Goal: Transaction & Acquisition: Purchase product/service

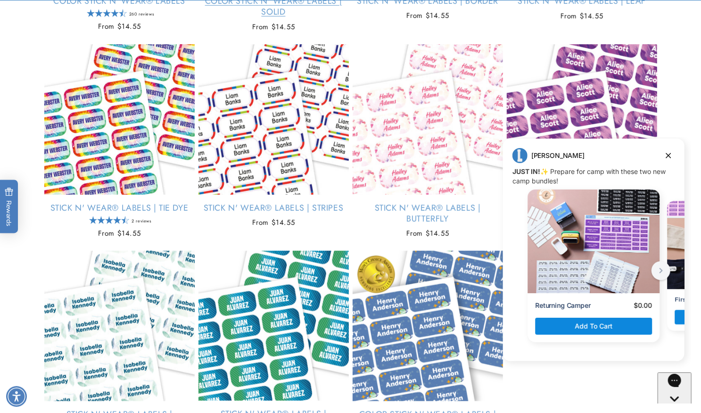
scroll to position [332, 0]
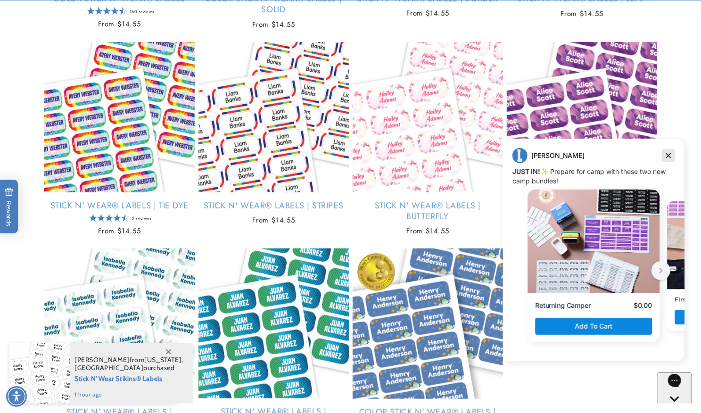
click at [667, 158] on icon "Dismiss campaign" at bounding box center [668, 155] width 9 height 11
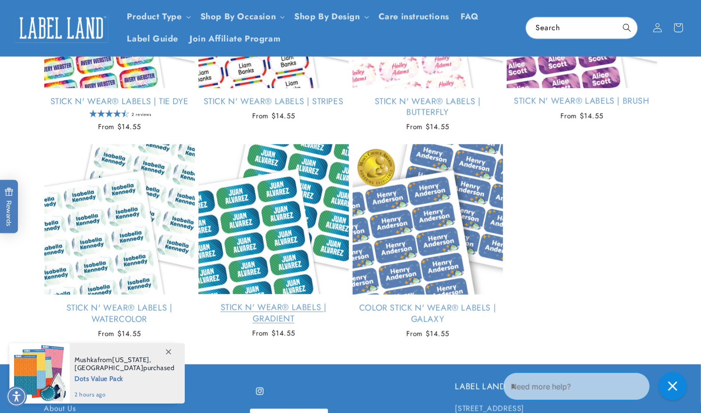
scroll to position [432, 0]
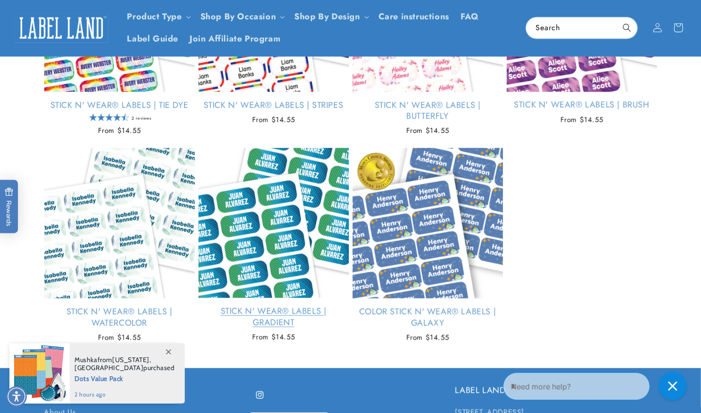
click at [276, 306] on link "Stick N' Wear® Labels | Gradient" at bounding box center [274, 317] width 150 height 22
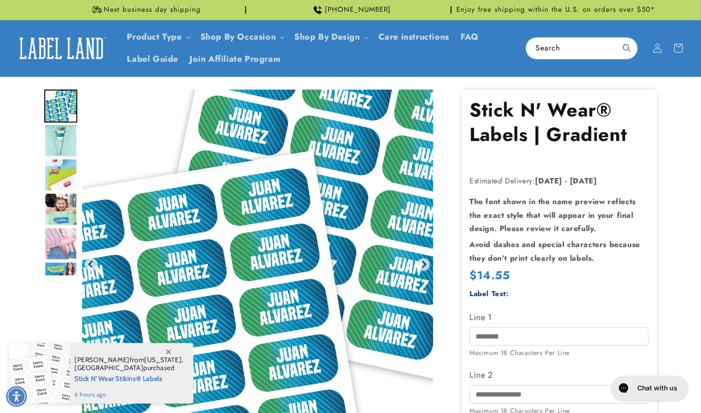
click at [255, 257] on img "Gallery Viewer" at bounding box center [257, 265] width 351 height 350
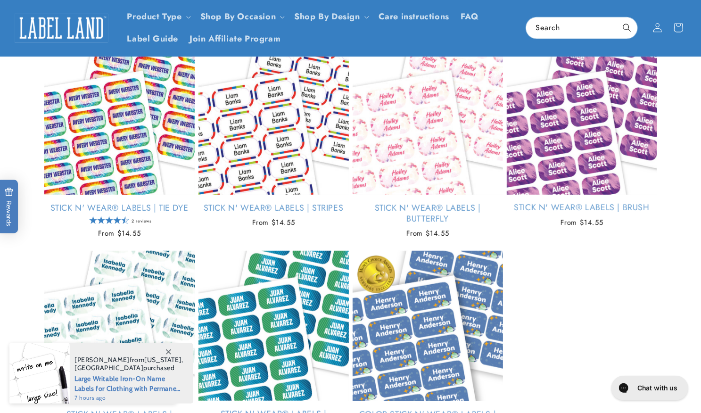
scroll to position [331, 0]
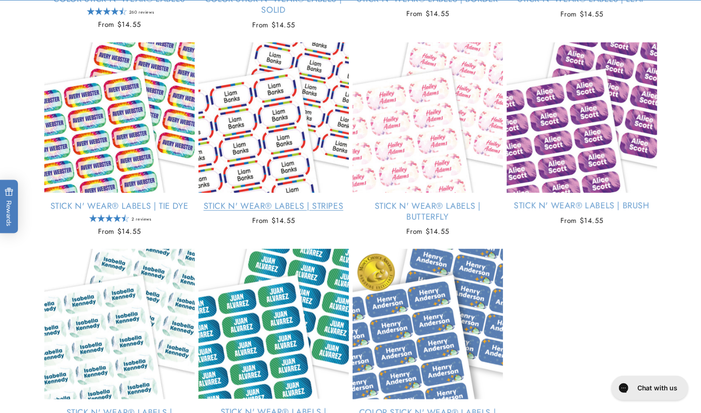
click at [268, 201] on link "Stick N' Wear® Labels | Stripes" at bounding box center [274, 206] width 150 height 11
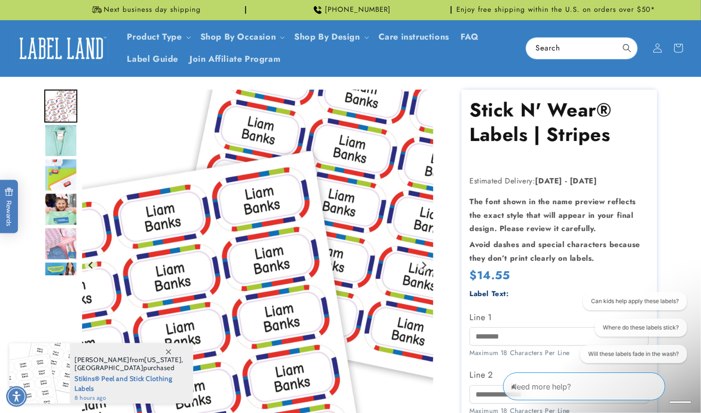
click at [266, 214] on img "Gallery Viewer" at bounding box center [257, 265] width 351 height 351
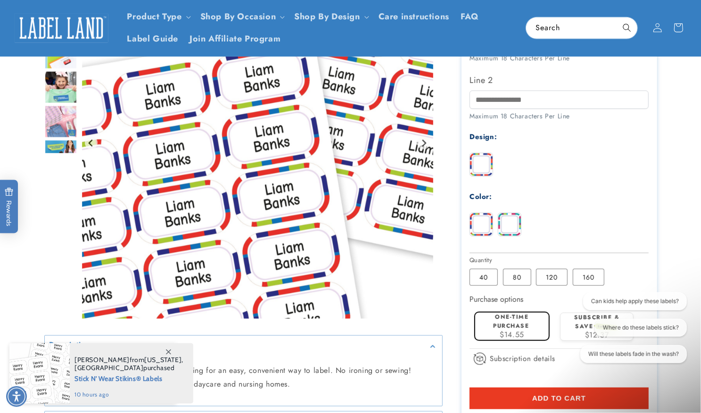
scroll to position [288, 0]
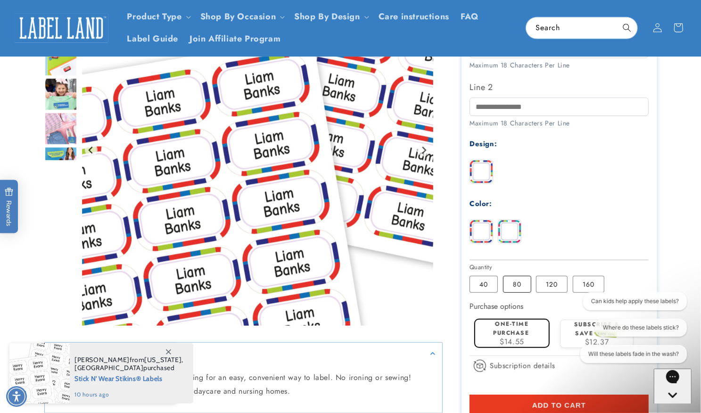
click at [507, 286] on label "80 Variant sold out or unavailable" at bounding box center [517, 284] width 28 height 17
click at [482, 286] on label "40 Variant sold out or unavailable" at bounding box center [484, 284] width 28 height 17
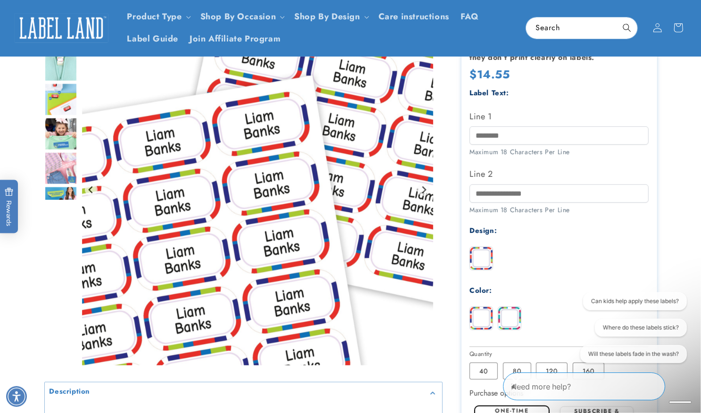
scroll to position [198, 0]
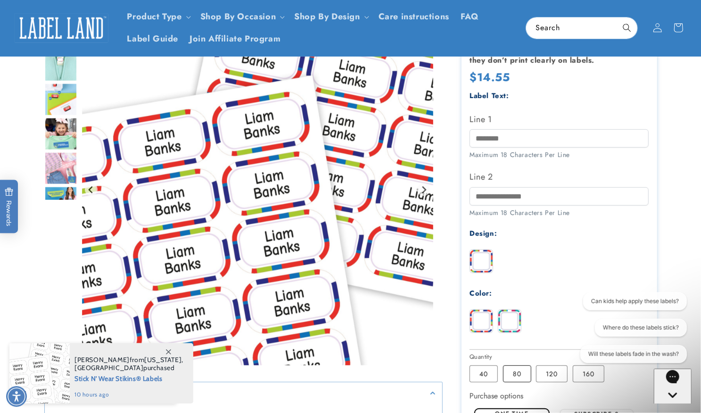
click at [516, 372] on label "80 Variant sold out or unavailable" at bounding box center [517, 374] width 28 height 17
click at [492, 138] on input "Line 1" at bounding box center [559, 138] width 179 height 18
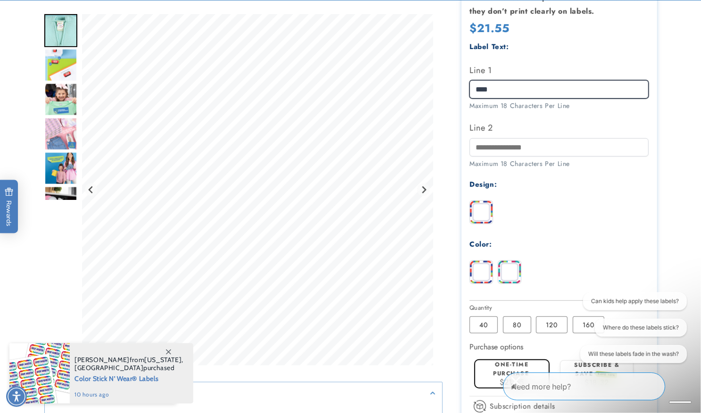
scroll to position [292, 0]
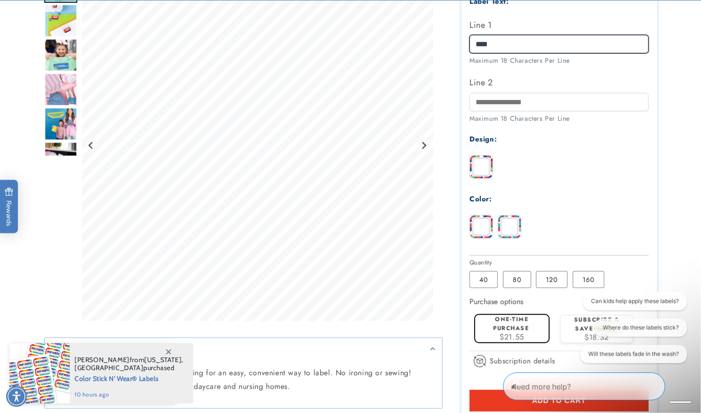
type input "****"
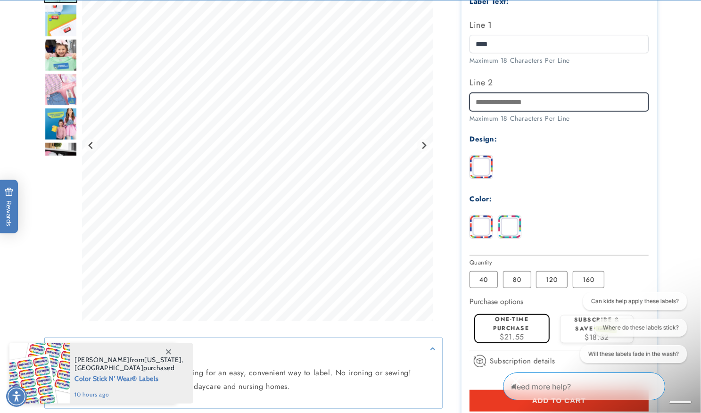
click at [549, 105] on input "Line 2" at bounding box center [559, 102] width 179 height 18
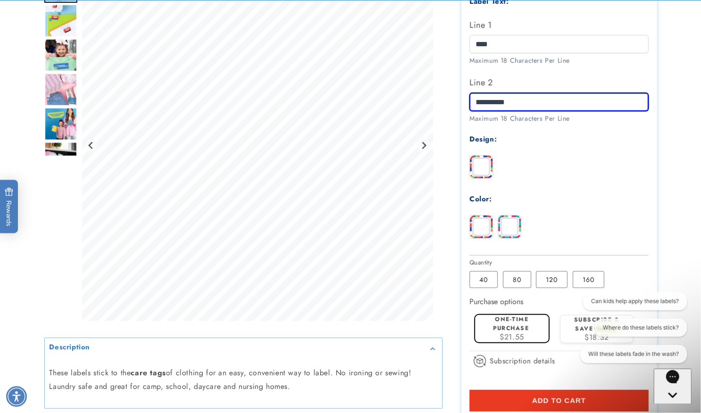
type input "**********"
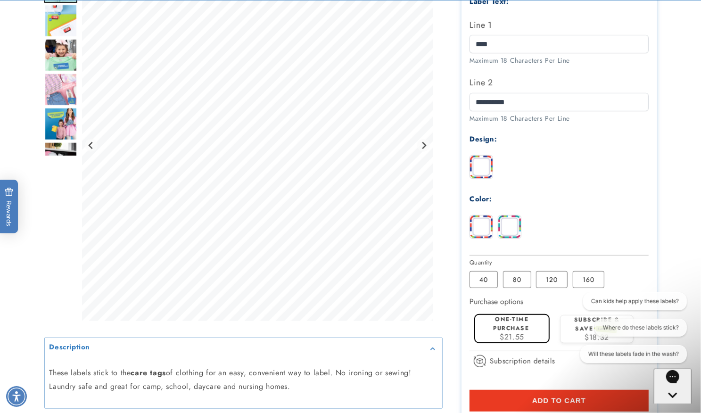
click at [549, 398] on span "Add to cart" at bounding box center [559, 401] width 54 height 8
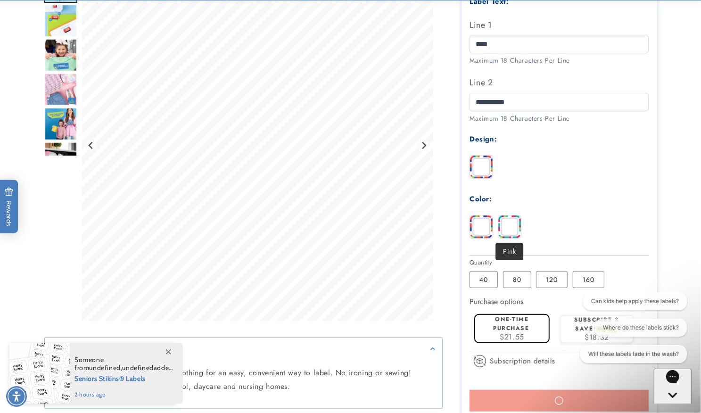
click at [508, 229] on img at bounding box center [510, 227] width 23 height 23
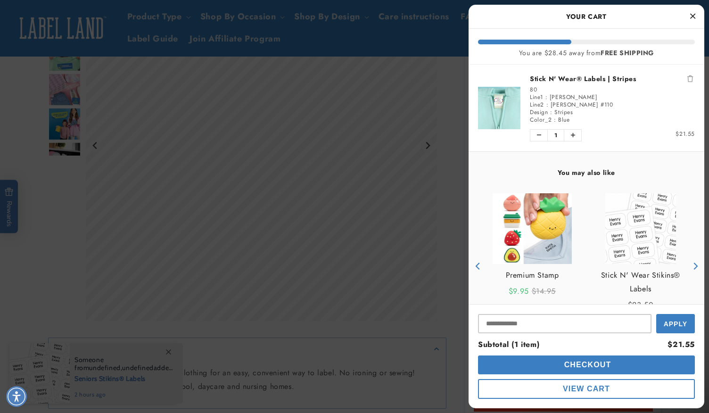
click at [495, 167] on div "You may also like Premium Stamp Sale price $9.95 Original price $14.95 Customiz…" at bounding box center [587, 255] width 236 height 206
click at [475, 266] on icon "Previous" at bounding box center [478, 266] width 7 height 7
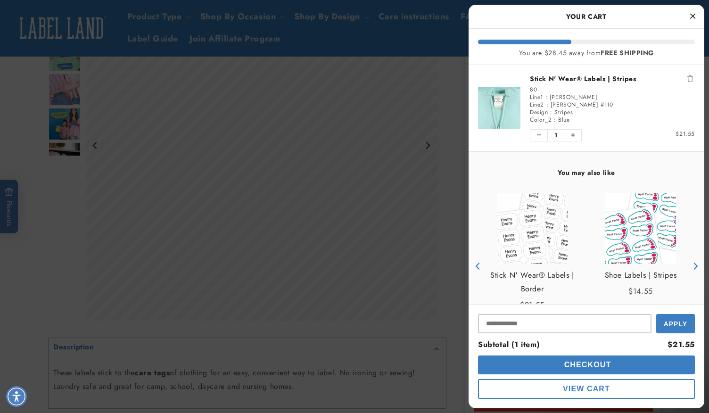
click at [475, 266] on icon "Previous" at bounding box center [478, 266] width 7 height 7
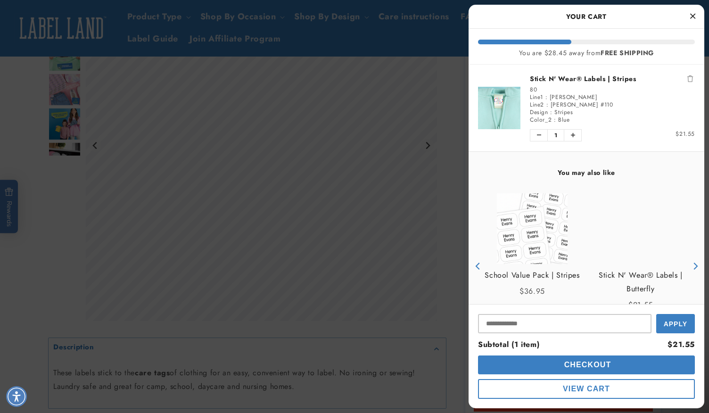
click at [475, 266] on icon "Previous" at bounding box center [478, 266] width 7 height 7
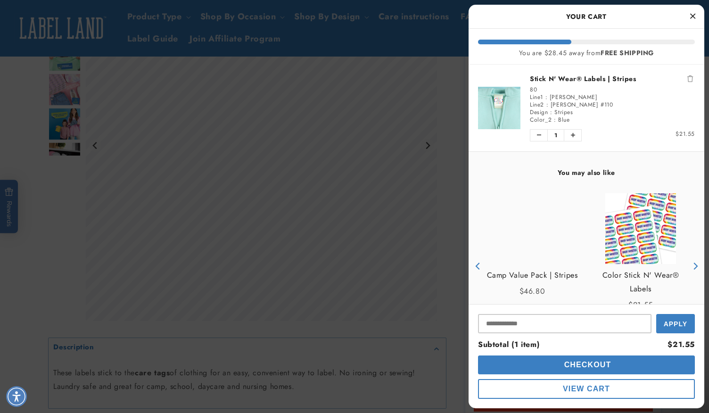
click at [475, 266] on icon "Previous" at bounding box center [478, 266] width 7 height 7
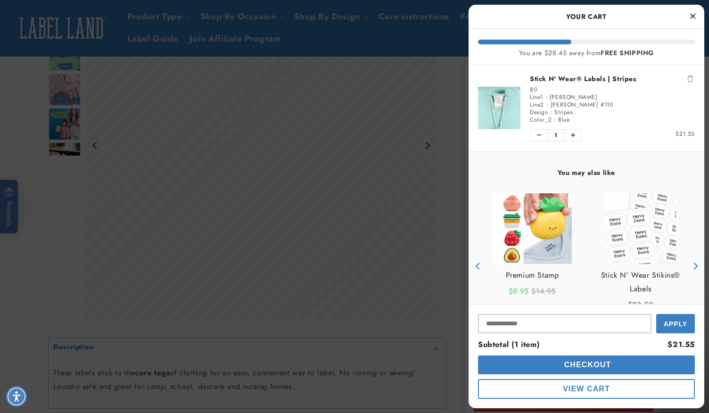
click at [475, 266] on icon "Previous" at bounding box center [478, 266] width 7 height 7
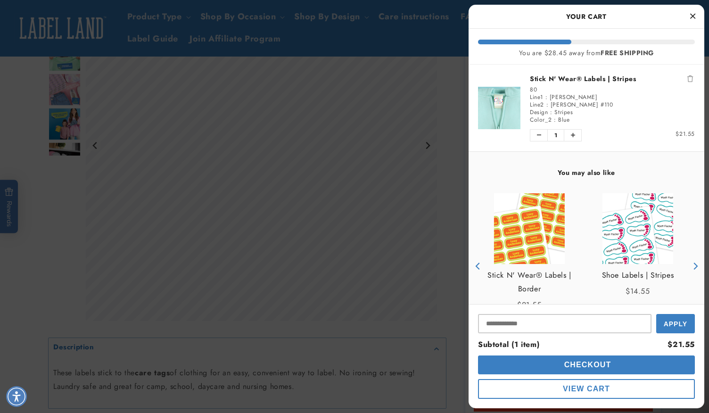
click at [475, 266] on icon "Previous" at bounding box center [478, 266] width 7 height 7
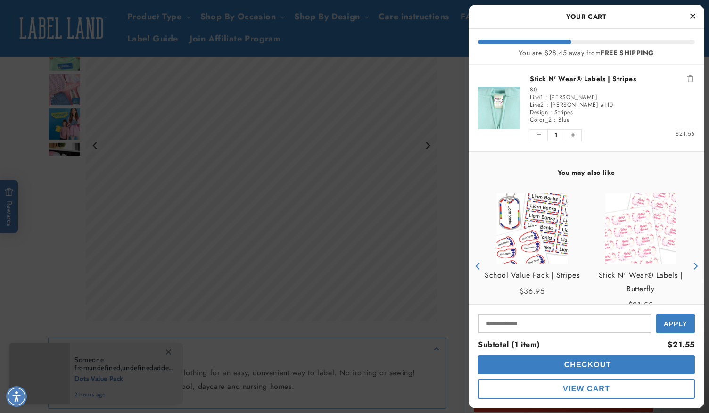
click at [475, 266] on icon "Previous" at bounding box center [478, 266] width 7 height 7
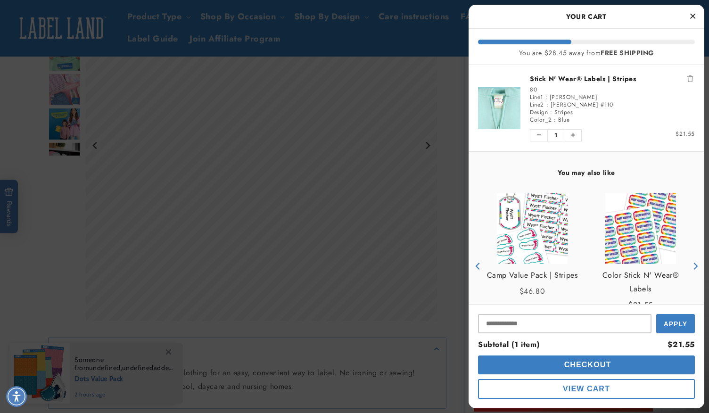
click at [507, 127] on img "product" at bounding box center [499, 108] width 42 height 42
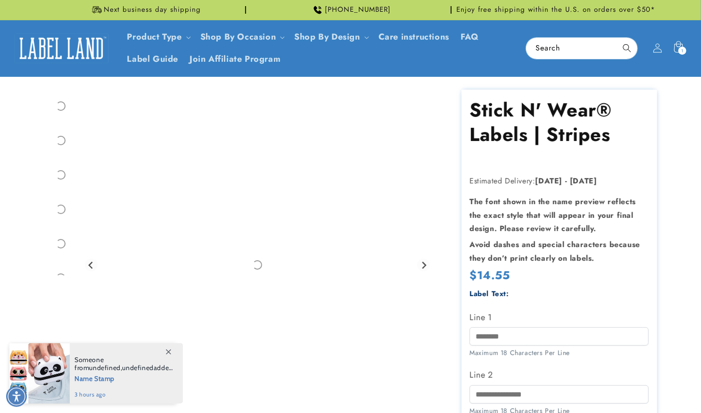
click at [515, 307] on div "Label Text: Line 1 Maximum 18 Characters Per Line Line 2" at bounding box center [559, 417] width 179 height 258
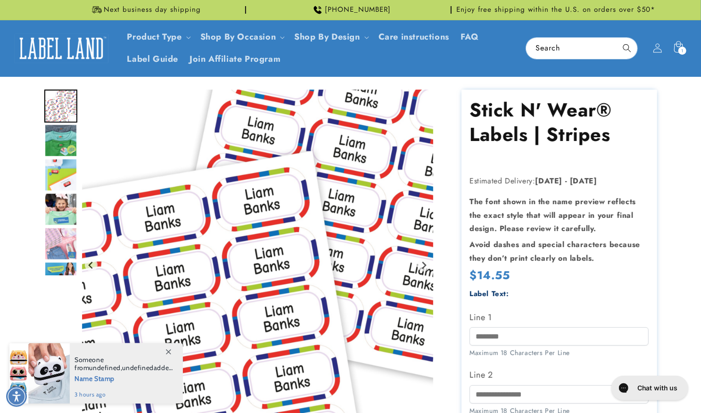
scroll to position [5, 0]
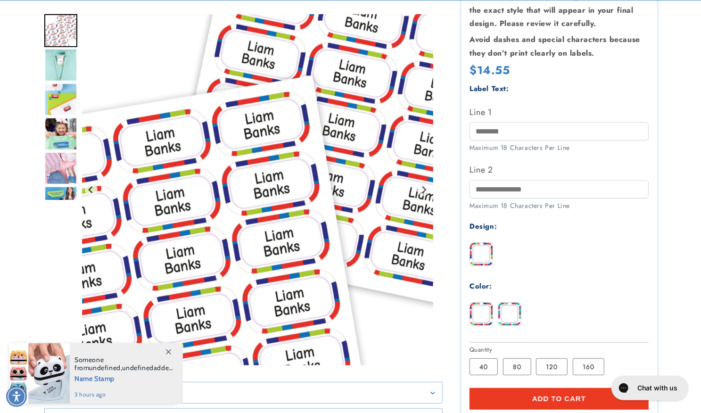
click at [514, 314] on img at bounding box center [510, 314] width 23 height 23
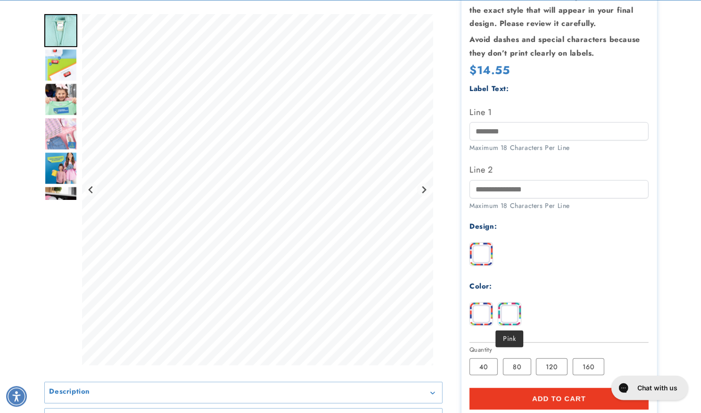
click at [514, 314] on img at bounding box center [510, 314] width 23 height 23
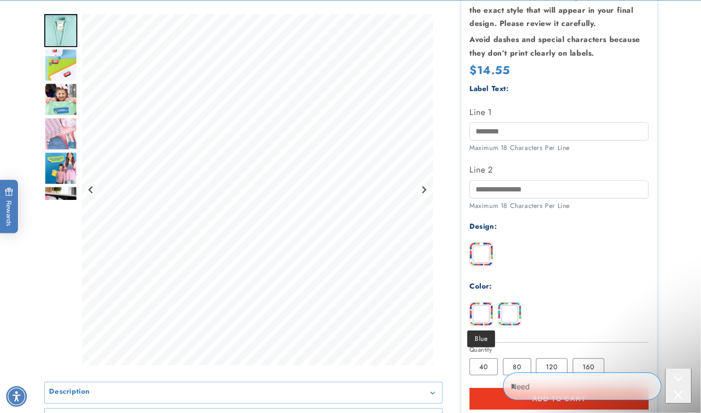
click at [484, 314] on img at bounding box center [481, 314] width 23 height 23
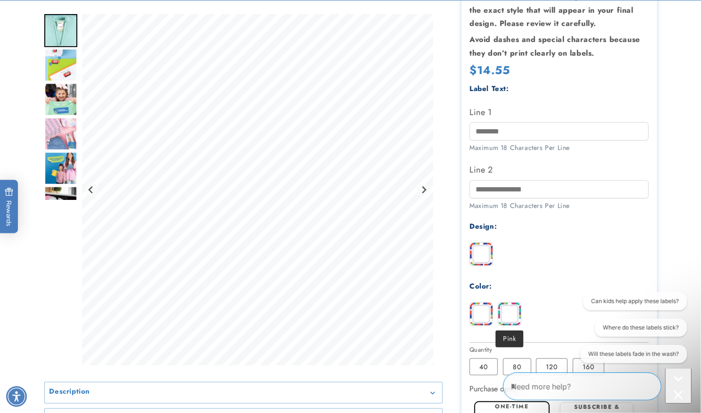
click at [513, 318] on img at bounding box center [510, 314] width 23 height 23
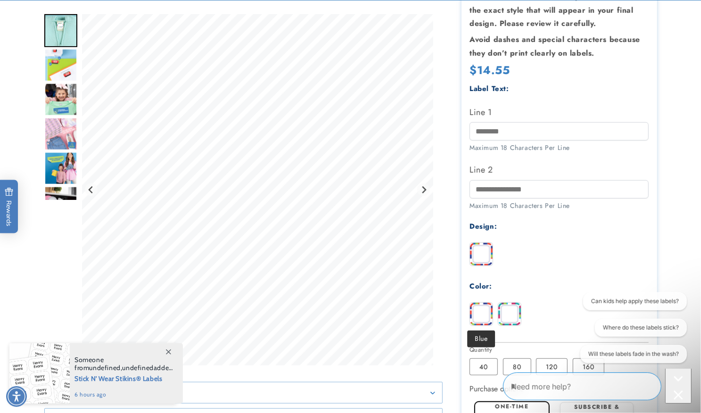
click at [488, 318] on img at bounding box center [481, 314] width 23 height 23
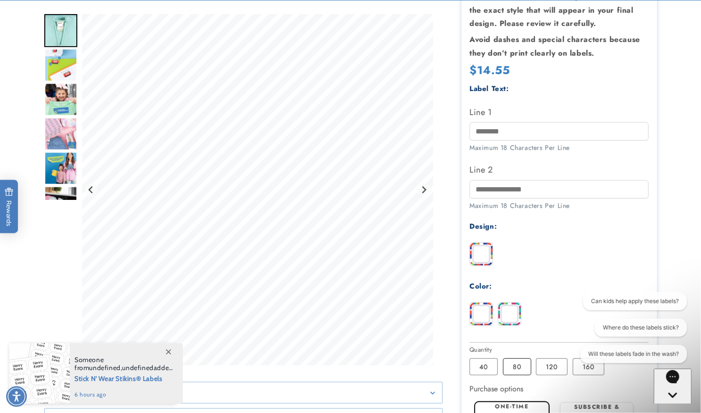
click at [519, 364] on label "80 Variant sold out or unavailable" at bounding box center [517, 366] width 28 height 17
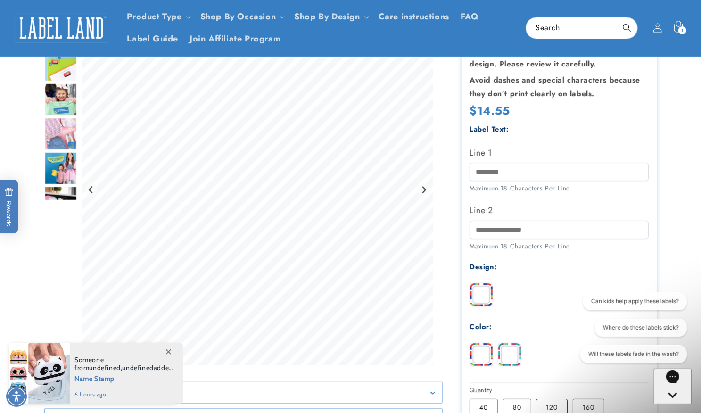
scroll to position [164, 0]
click at [502, 177] on input "Line 1" at bounding box center [559, 172] width 179 height 18
type input "****"
click at [521, 232] on input "Line 2" at bounding box center [559, 230] width 179 height 18
type input "**********"
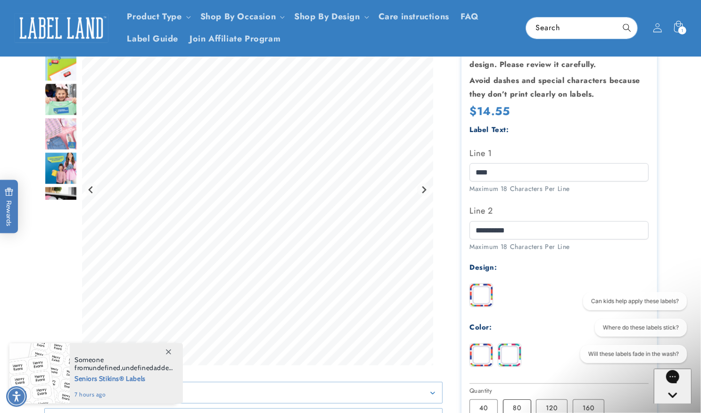
click at [520, 406] on label "80 Variant sold out or unavailable" at bounding box center [517, 407] width 28 height 17
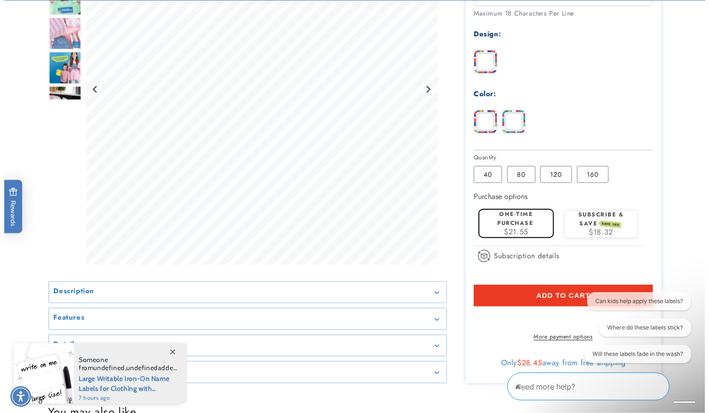
scroll to position [402, 0]
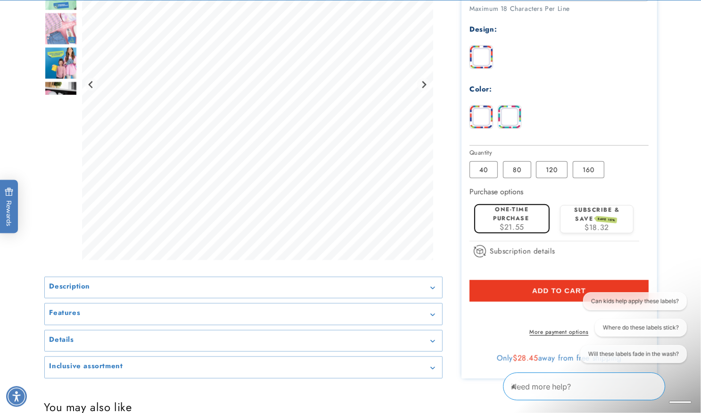
drag, startPoint x: 551, startPoint y: 287, endPoint x: 571, endPoint y: 257, distance: 36.1
click at [571, 257] on section "Stick N' Wear® Labels | Stripes Stick N' Wear® Labels | Stripes Estimated Deliv…" at bounding box center [560, 32] width 196 height 691
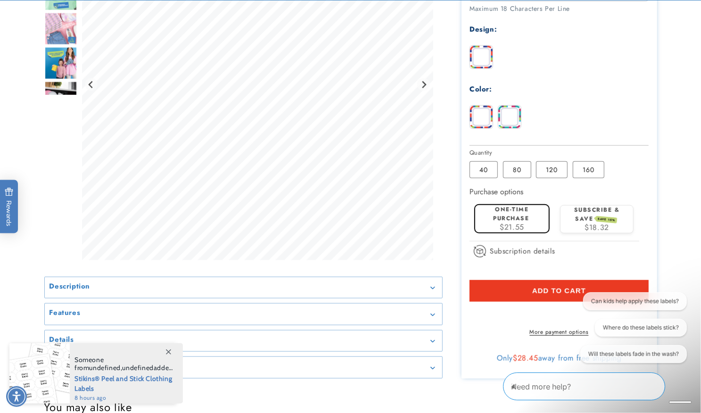
click at [562, 287] on span "Add to cart" at bounding box center [559, 291] width 54 height 8
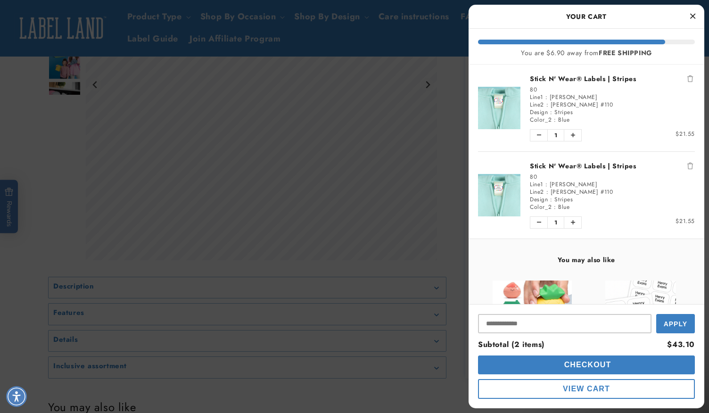
click at [688, 163] on icon "Remove Stick N' Wear® Labels | Stripes" at bounding box center [691, 166] width 6 height 7
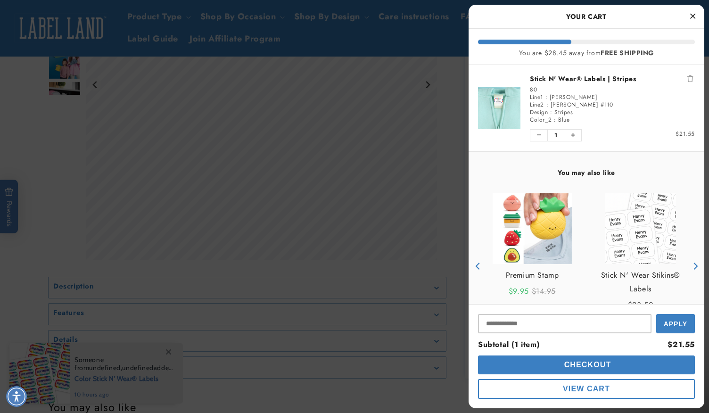
click at [565, 367] on span "Checkout" at bounding box center [587, 365] width 50 height 8
